Goal: Transaction & Acquisition: Purchase product/service

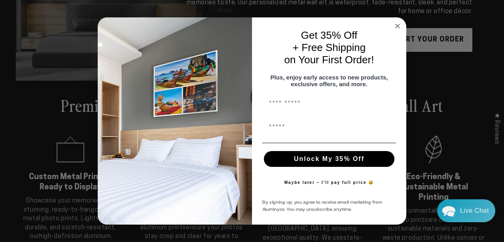
scroll to position [130, 0]
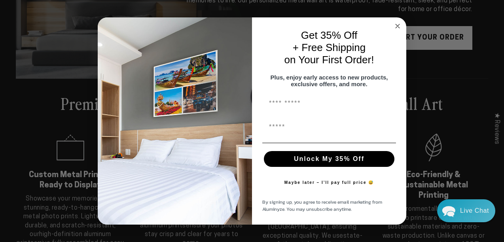
click at [397, 22] on circle "Close dialog" at bounding box center [397, 26] width 9 height 9
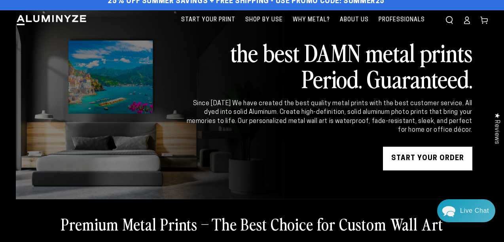
scroll to position [0, 0]
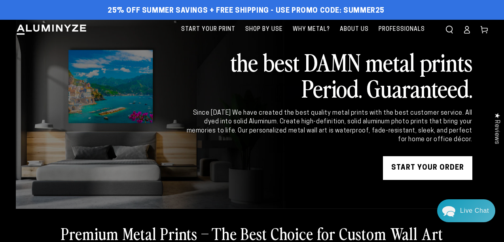
click at [467, 33] on icon at bounding box center [467, 30] width 8 height 8
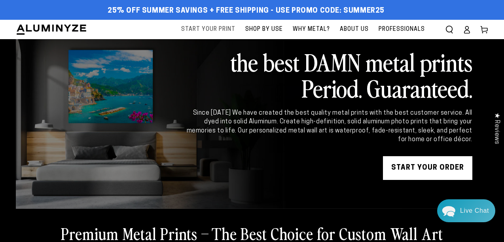
click at [200, 27] on span "Start Your Print" at bounding box center [208, 30] width 54 height 10
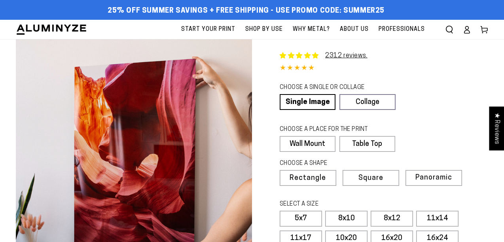
select select "**********"
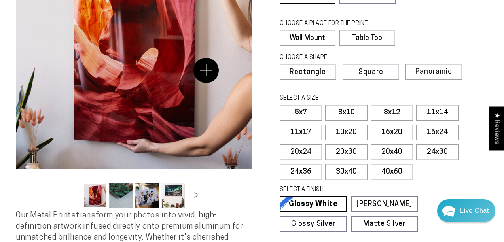
scroll to position [107, 0]
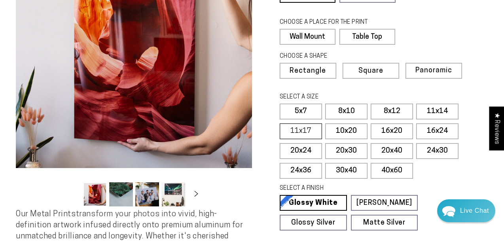
click at [314, 132] on label "11x17" at bounding box center [301, 131] width 42 height 16
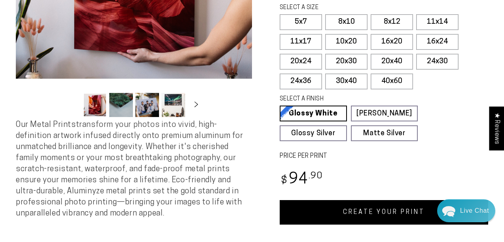
scroll to position [196, 0]
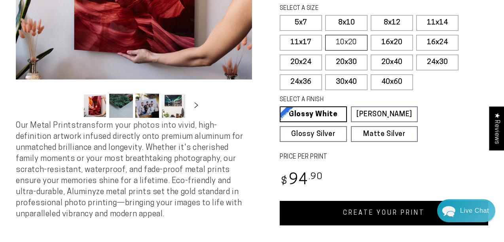
click at [350, 43] on label "10x20" at bounding box center [346, 43] width 42 height 16
click at [438, 23] on label "11x14" at bounding box center [437, 23] width 42 height 16
click at [301, 42] on label "11x17" at bounding box center [301, 43] width 42 height 16
click at [341, 43] on label "10x20" at bounding box center [346, 43] width 42 height 16
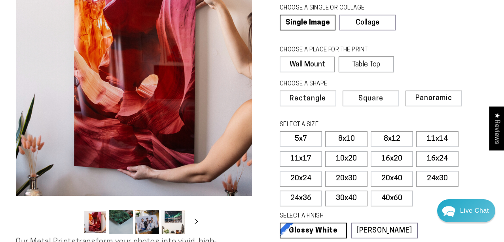
scroll to position [80, 0]
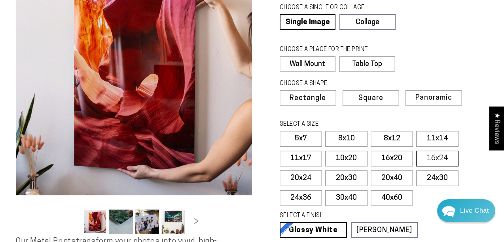
click at [436, 157] on label "16x24" at bounding box center [437, 159] width 42 height 16
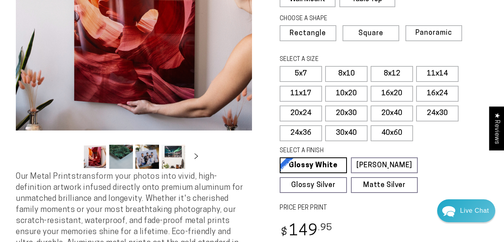
scroll to position [151, 0]
